Goal: Navigation & Orientation: Find specific page/section

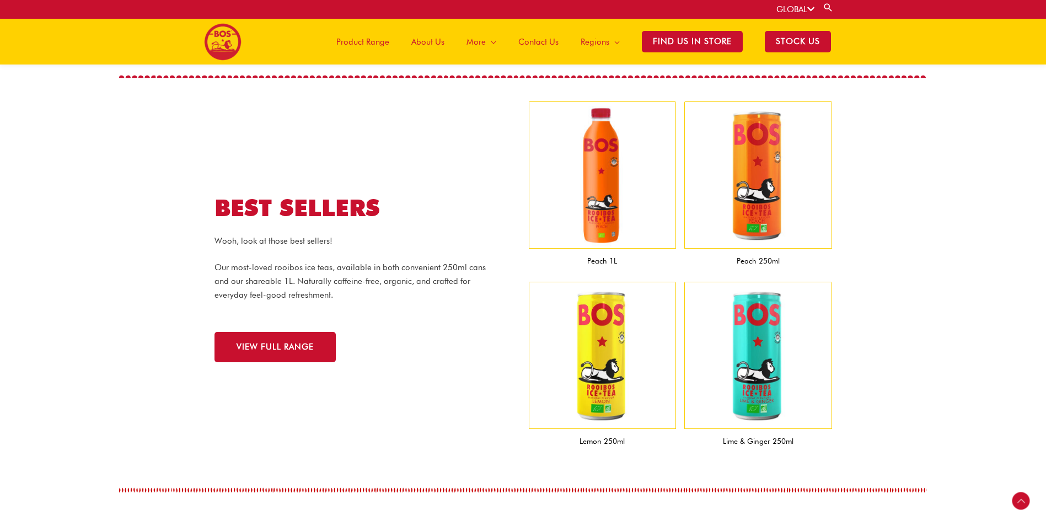
scroll to position [908, 0]
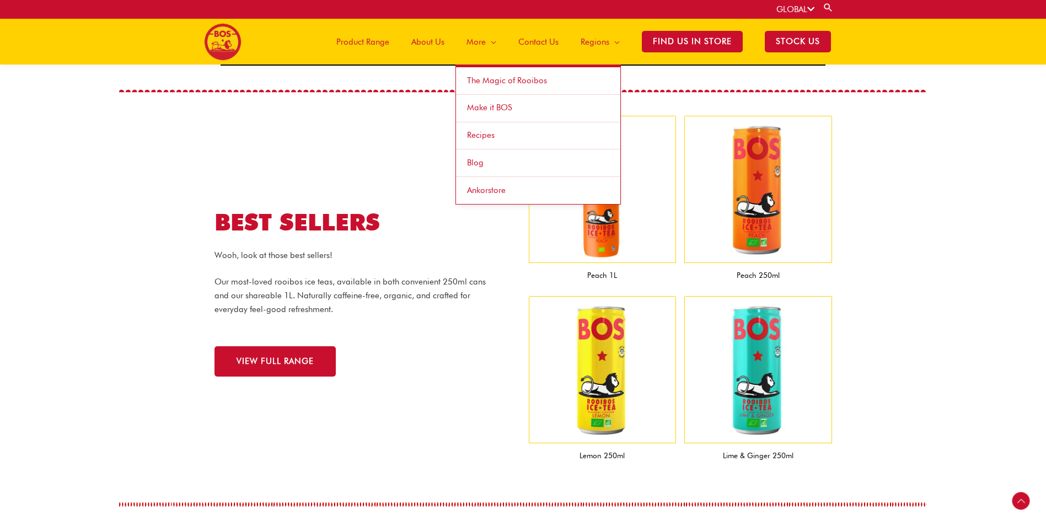
click at [496, 42] on span "Site Navigation" at bounding box center [491, 41] width 10 height 33
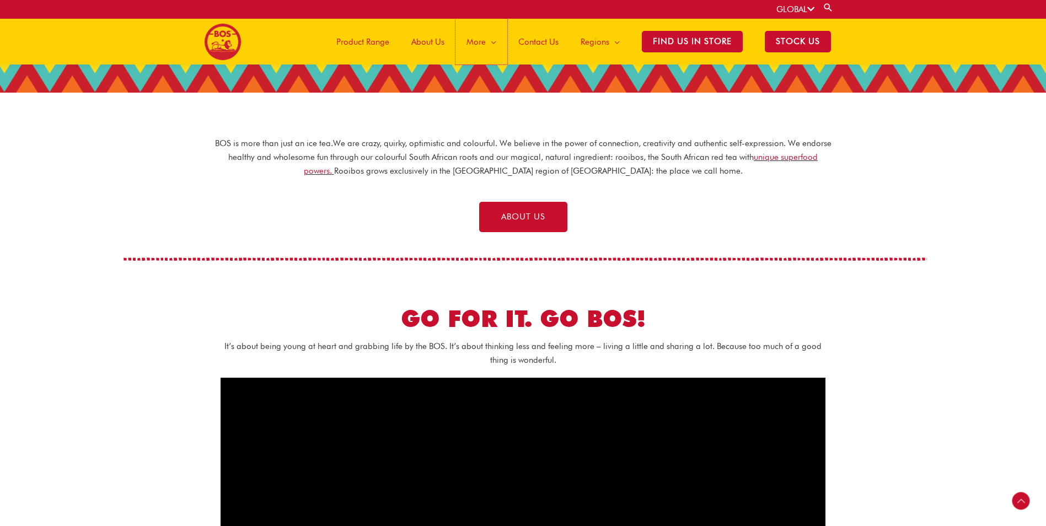
scroll to position [254, 0]
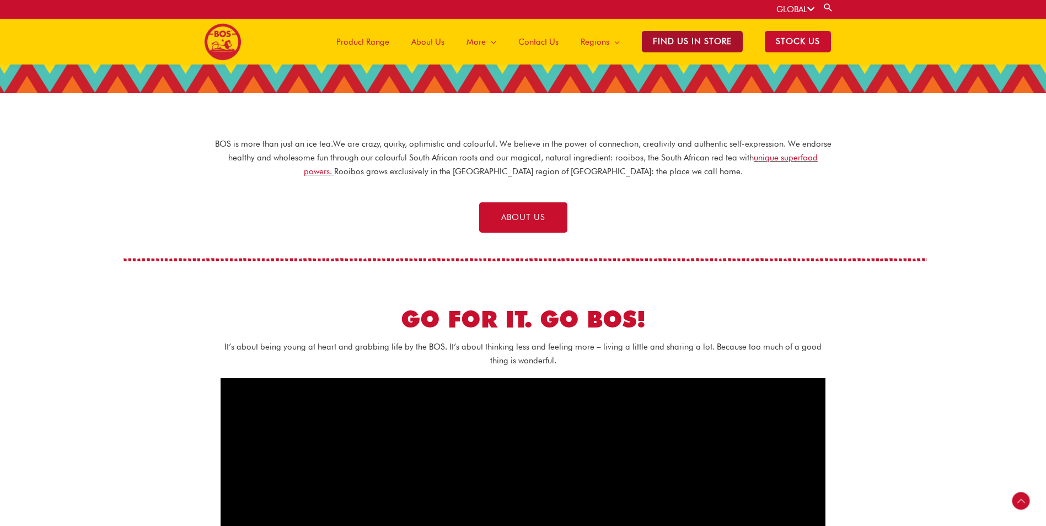
click at [721, 40] on span "Find Us in Store" at bounding box center [692, 42] width 101 height 22
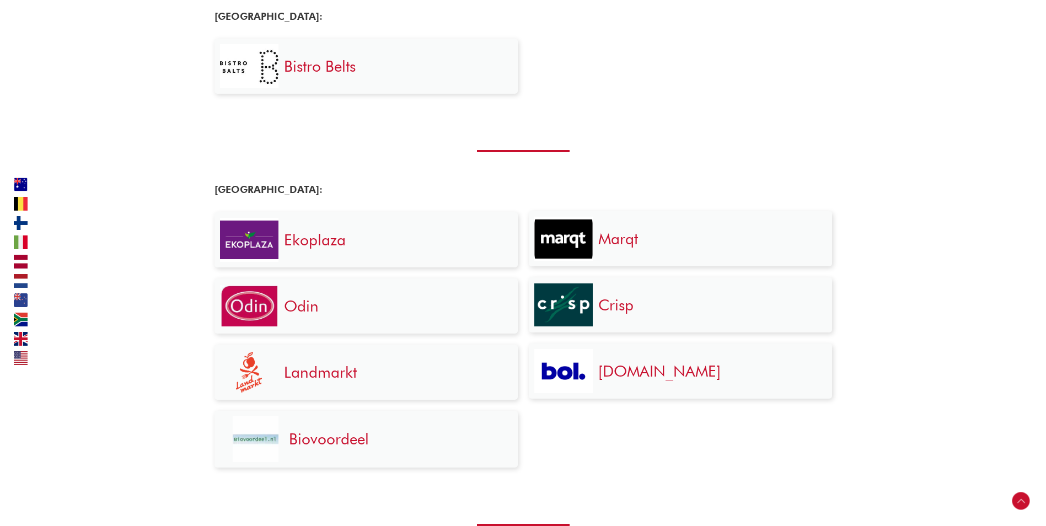
scroll to position [800, 0]
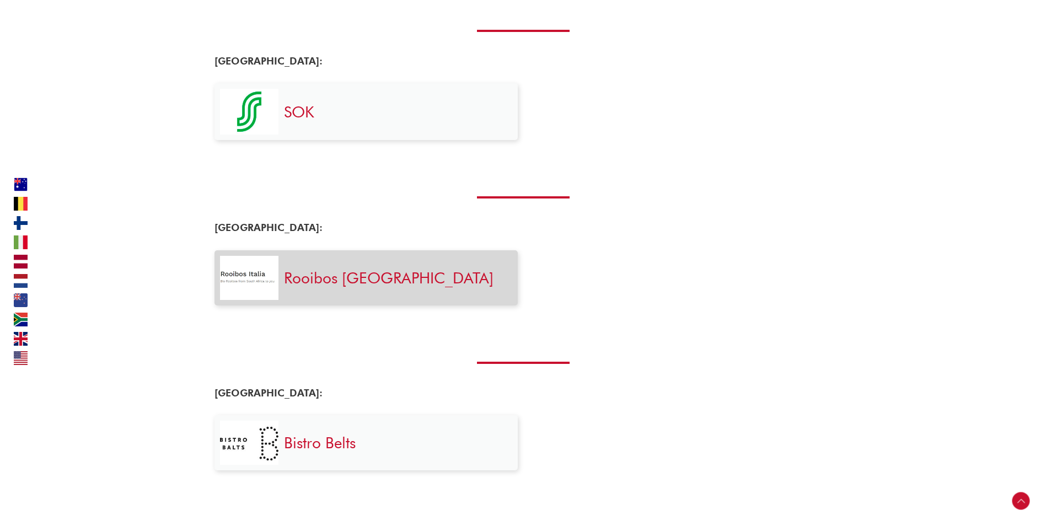
click at [332, 288] on div "Rooibos [GEOGRAPHIC_DATA]" at bounding box center [395, 278] width 234 height 44
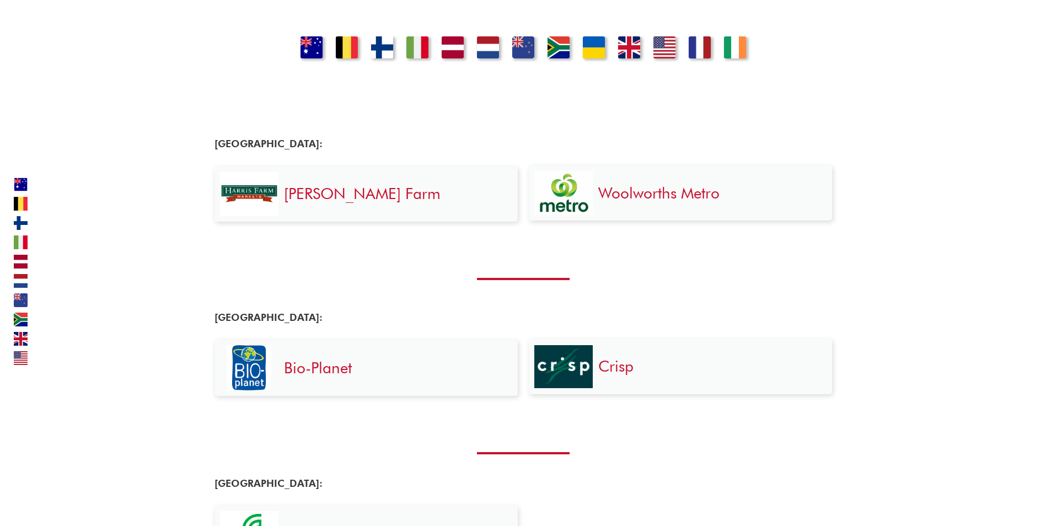
scroll to position [0, 0]
